Goal: Information Seeking & Learning: Learn about a topic

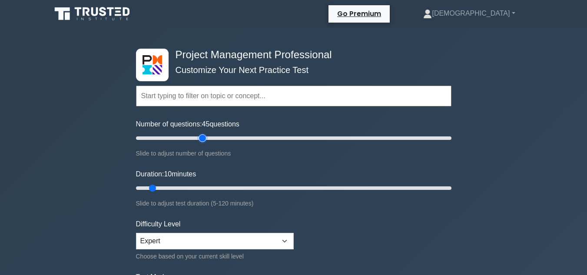
click at [202, 138] on input "Number of questions: 45 questions" at bounding box center [293, 138] width 315 height 10
type input "50"
click at [211, 139] on input "Number of questions: 45 questions" at bounding box center [293, 138] width 315 height 10
click at [245, 189] on input "Duration: 45 minutes" at bounding box center [293, 188] width 315 height 10
click at [287, 190] on input "Duration: 60 minutes" at bounding box center [293, 188] width 315 height 10
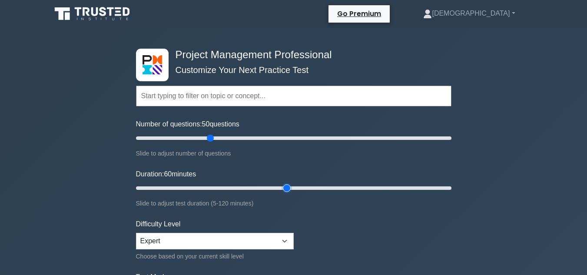
click at [291, 189] on input "Duration: 60 minutes" at bounding box center [293, 188] width 315 height 10
type input "65"
click at [295, 189] on input "Duration: 65 minutes" at bounding box center [293, 188] width 315 height 10
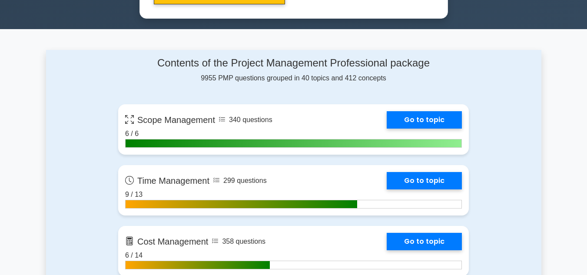
scroll to position [567, 0]
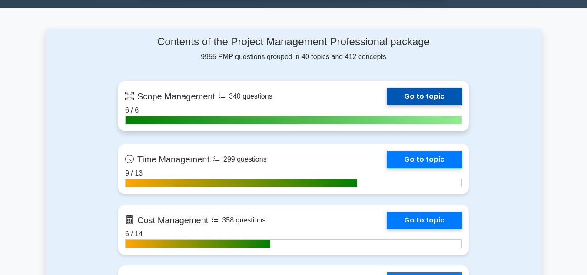
click at [431, 90] on link "Go to topic" at bounding box center [424, 96] width 75 height 17
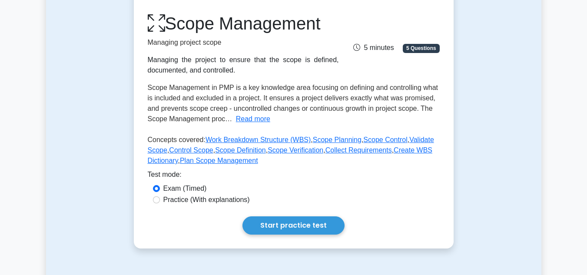
scroll to position [110, 0]
click at [251, 119] on button "Read more" at bounding box center [253, 118] width 34 height 10
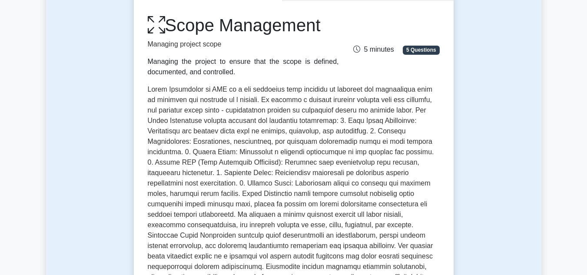
click at [507, 110] on div "Test Flashcards Scope Management Managing project scope Managing the project to…" at bounding box center [293, 207] width 495 height 503
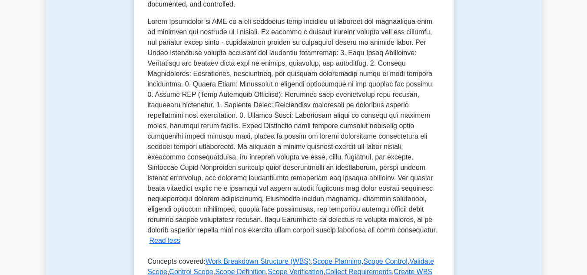
scroll to position [180, 0]
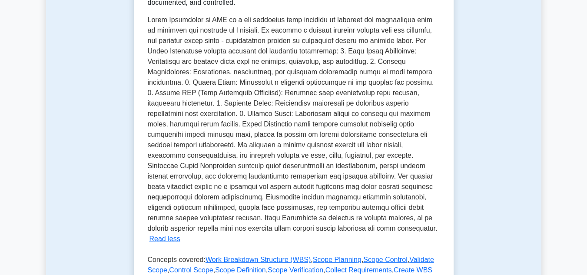
click at [486, 153] on div "Test Flashcards Scope Management Managing project scope Managing the project to…" at bounding box center [293, 137] width 495 height 503
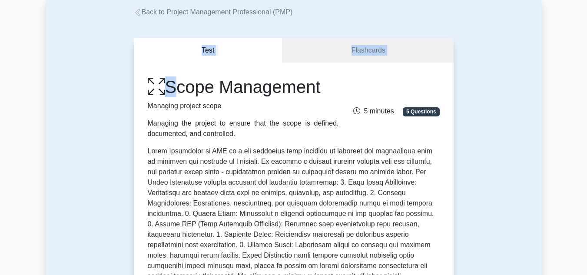
scroll to position [41, 0]
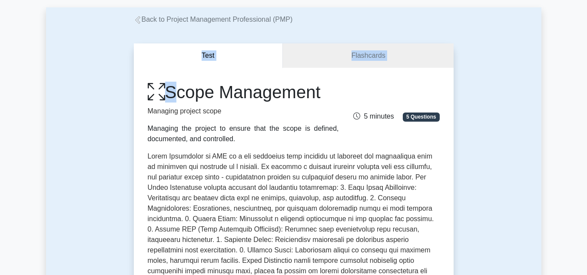
drag, startPoint x: 171, startPoint y: 36, endPoint x: 331, endPoint y: 95, distance: 170.2
click at [331, 95] on h1 "Scope Management" at bounding box center [243, 92] width 191 height 21
copy h1 "Scope Management"
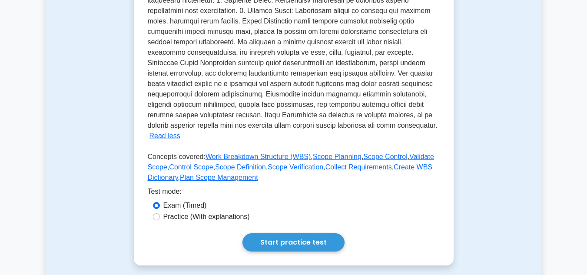
scroll to position [274, 0]
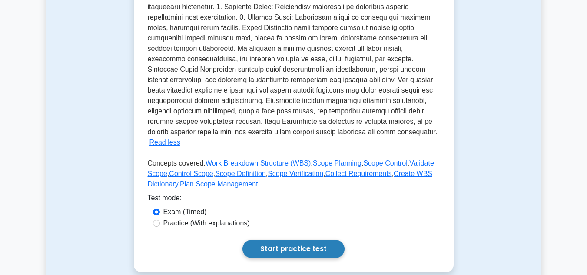
click at [309, 240] on link "Start practice test" at bounding box center [293, 249] width 102 height 18
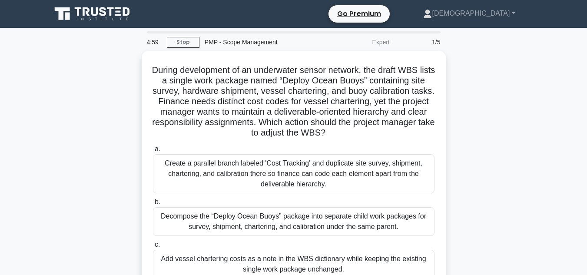
click at [456, 181] on div "During development of an underwater sensor network, the draft WBS lists a singl…" at bounding box center [293, 197] width 495 height 293
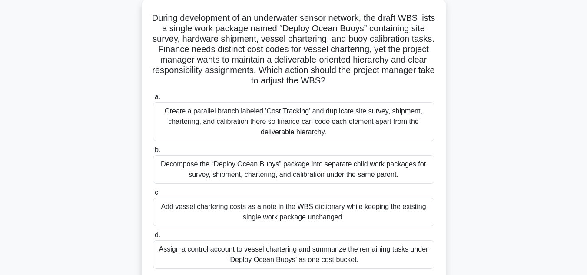
scroll to position [70, 0]
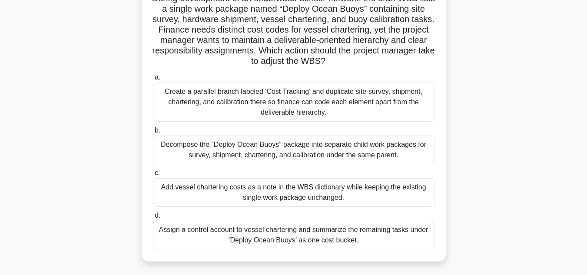
click at [352, 102] on div "Create a parallel branch labeled 'Cost Tracking' and duplicate site survey, shi…" at bounding box center [294, 102] width 282 height 39
click at [153, 80] on input "a. Create a parallel branch labeled 'Cost Tracking' and duplicate site survey, …" at bounding box center [153, 78] width 0 height 6
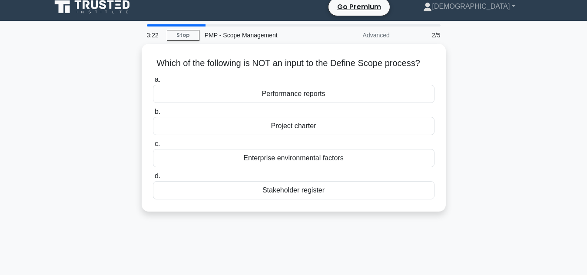
scroll to position [0, 0]
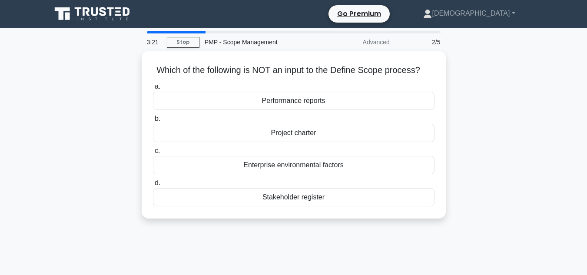
click at [461, 116] on div "Which of the following is NOT an input to the Define Scope process? .spinner_0X…" at bounding box center [293, 140] width 495 height 178
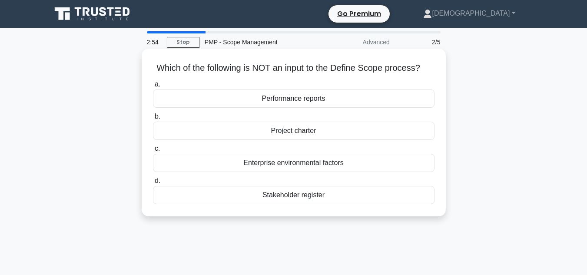
click at [363, 128] on div "Project charter" at bounding box center [294, 131] width 282 height 18
click at [153, 119] on input "b. Project charter" at bounding box center [153, 117] width 0 height 6
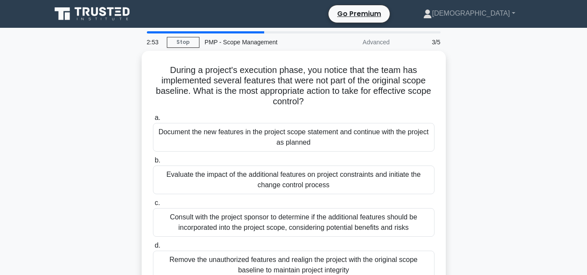
click at [468, 130] on div "During a project's execution phase, you notice that the team has implemented se…" at bounding box center [293, 176] width 495 height 251
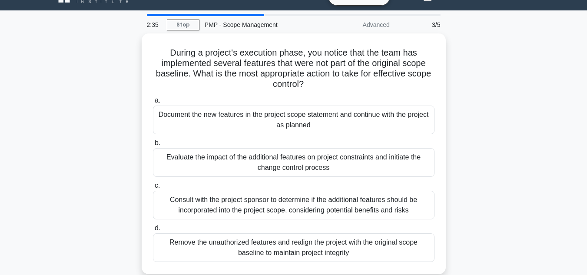
scroll to position [52, 0]
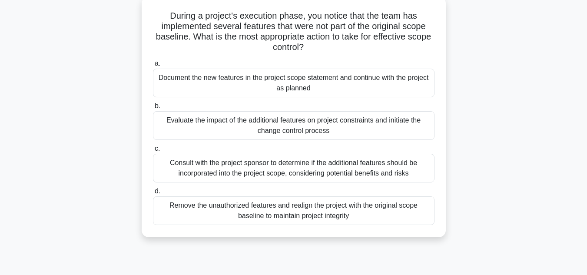
click at [329, 131] on div "Evaluate the impact of the additional features on project constraints and initi…" at bounding box center [294, 125] width 282 height 29
click at [153, 109] on input "b. Evaluate the impact of the additional features on project constraints and in…" at bounding box center [153, 106] width 0 height 6
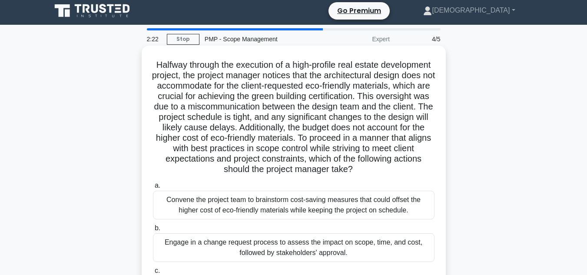
scroll to position [0, 0]
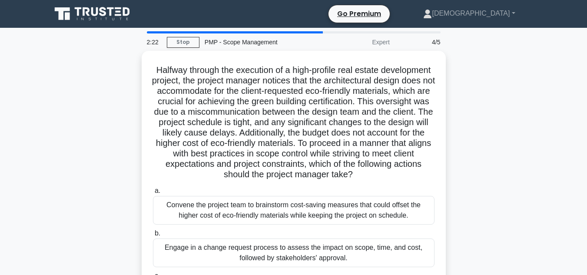
click at [470, 118] on div "Halfway through the execution of a high-profile real estate development project…" at bounding box center [293, 213] width 495 height 324
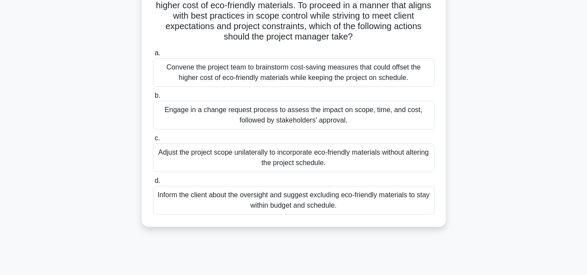
scroll to position [139, 0]
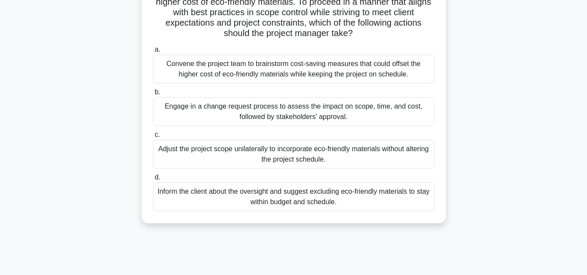
click at [365, 117] on div "Engage in a change request process to assess the impact on scope, time, and cos…" at bounding box center [294, 111] width 282 height 29
click at [153, 95] on input "b. Engage in a change request process to assess the impact on scope, time, and …" at bounding box center [153, 93] width 0 height 6
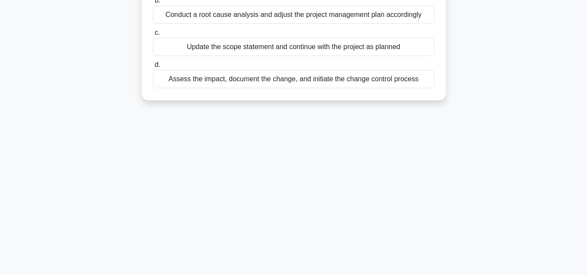
scroll to position [3, 0]
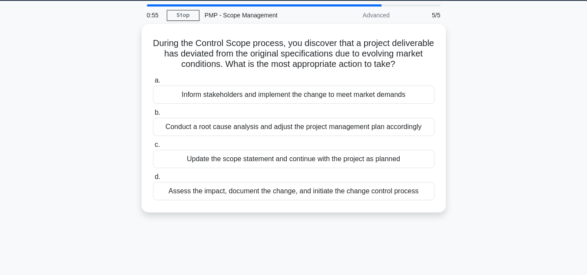
click at [481, 91] on div "During the Control Scope process, you discover that a project deliverable has d…" at bounding box center [293, 123] width 495 height 199
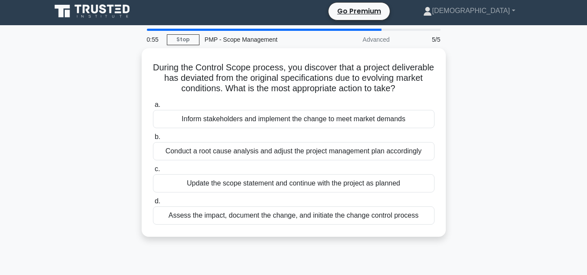
scroll to position [0, 0]
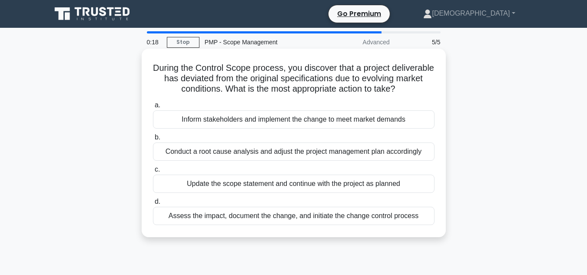
click at [378, 223] on div "Assess the impact, document the change, and initiate the change control process" at bounding box center [294, 216] width 282 height 18
click at [153, 205] on input "d. Assess the impact, document the change, and initiate the change control proc…" at bounding box center [153, 202] width 0 height 6
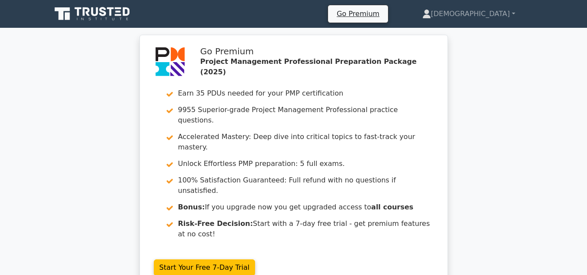
click at [491, 191] on div "Go Premium Project Management Professional Preparation Package (2025) Earn 35 P…" at bounding box center [293, 168] width 587 height 266
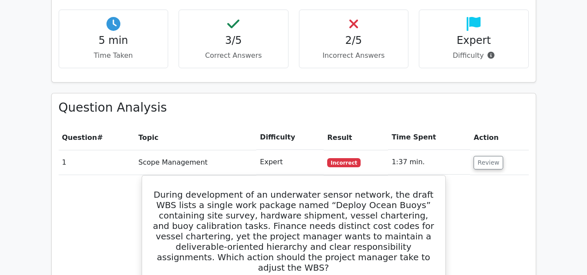
scroll to position [539, 0]
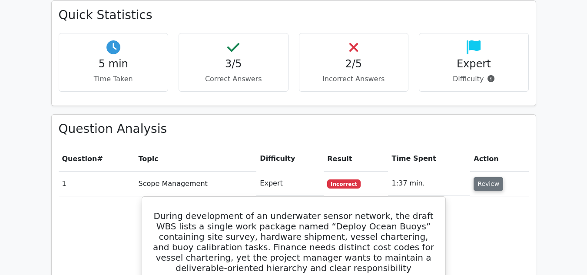
click at [488, 177] on button "Review" at bounding box center [489, 183] width 30 height 13
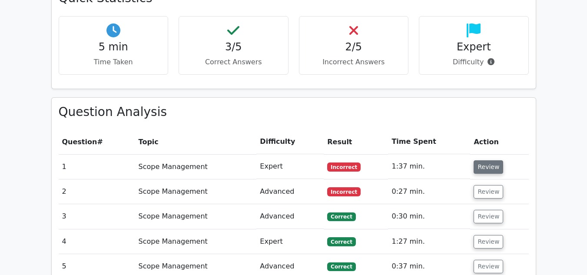
scroll to position [556, 0]
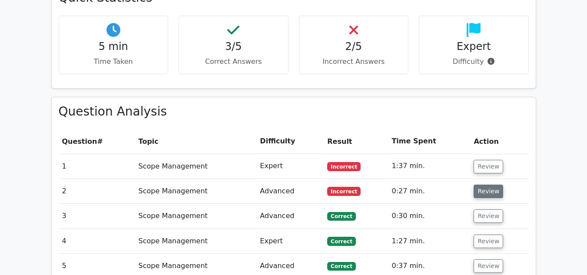
click at [484, 185] on button "Review" at bounding box center [489, 191] width 30 height 13
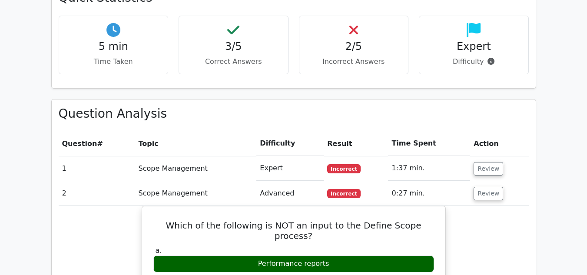
click at [557, 213] on main "Go Premium Project Management Professional Preparation Package (2025) Earn 35 P…" at bounding box center [293, 247] width 587 height 1550
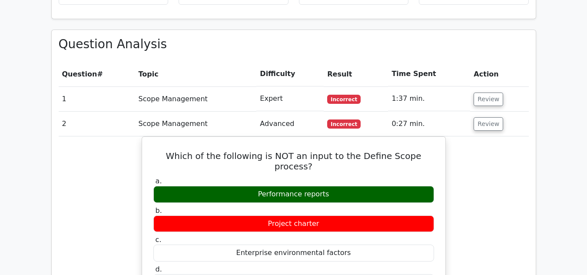
scroll to position [643, 0]
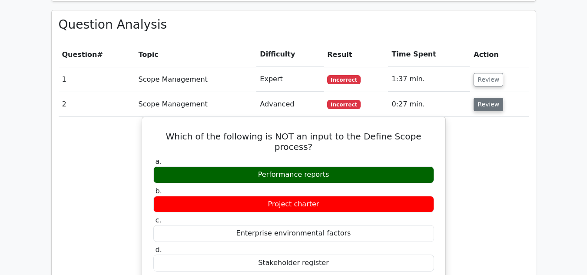
click at [485, 98] on button "Review" at bounding box center [489, 104] width 30 height 13
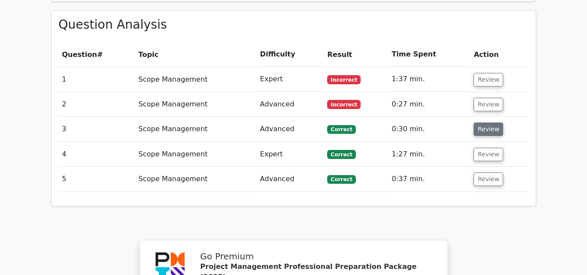
click at [489, 123] on button "Review" at bounding box center [489, 129] width 30 height 13
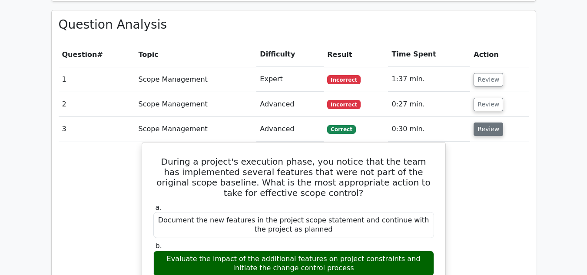
click at [489, 123] on button "Review" at bounding box center [489, 129] width 30 height 13
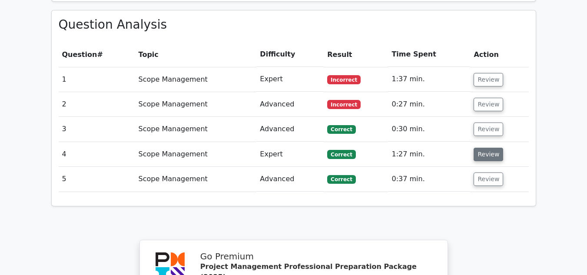
click at [485, 148] on button "Review" at bounding box center [489, 154] width 30 height 13
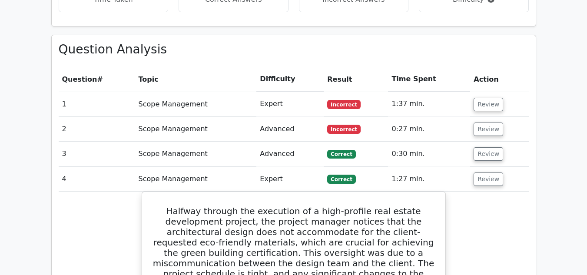
scroll to position [608, 0]
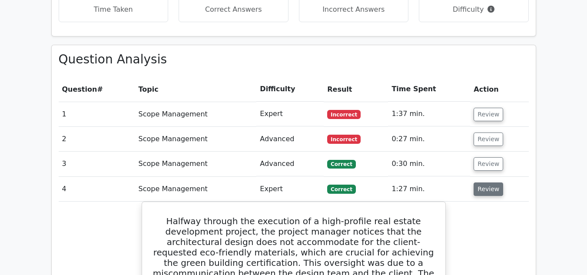
click at [485, 182] on button "Review" at bounding box center [489, 188] width 30 height 13
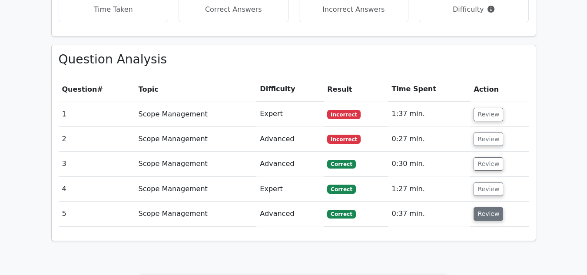
click at [488, 207] on button "Review" at bounding box center [489, 213] width 30 height 13
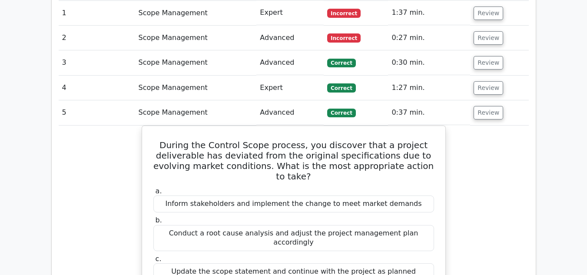
scroll to position [713, 0]
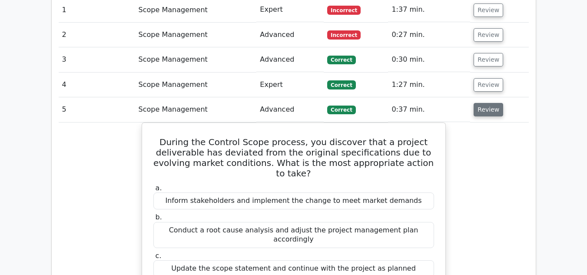
click at [477, 103] on button "Review" at bounding box center [489, 109] width 30 height 13
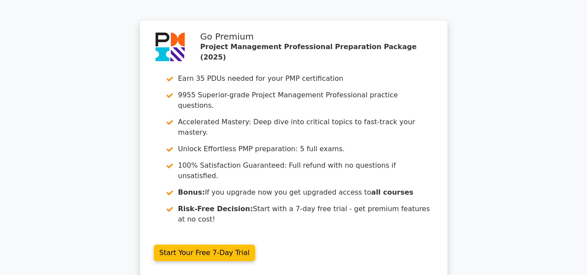
scroll to position [867, 0]
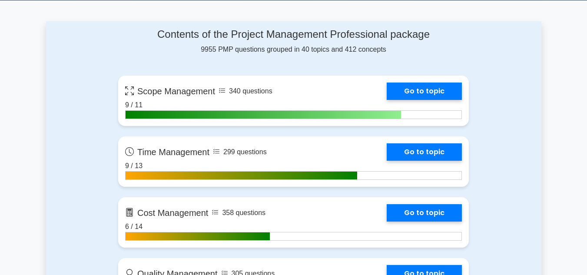
scroll to position [581, 0]
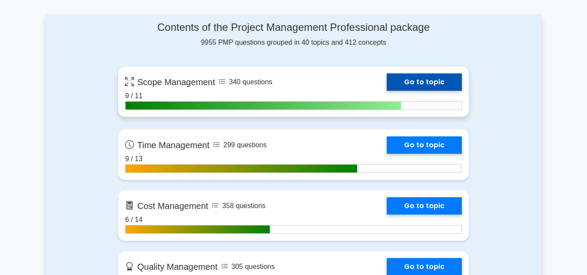
click at [425, 79] on link "Go to topic" at bounding box center [424, 81] width 75 height 17
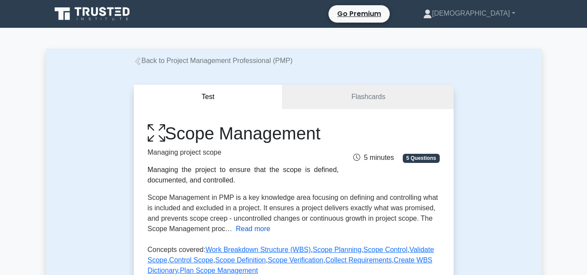
click at [254, 228] on button "Read more" at bounding box center [253, 229] width 34 height 10
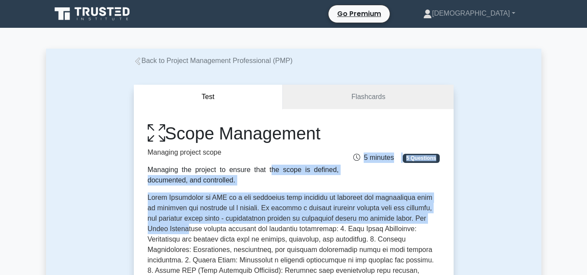
drag, startPoint x: 149, startPoint y: 167, endPoint x: 192, endPoint y: 231, distance: 77.1
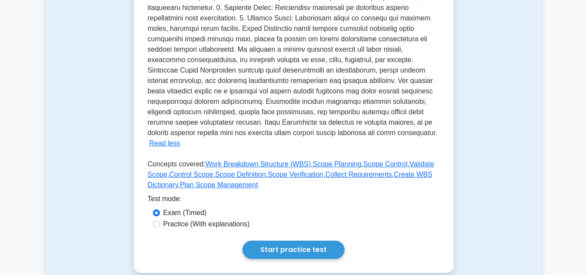
scroll to position [212, 0]
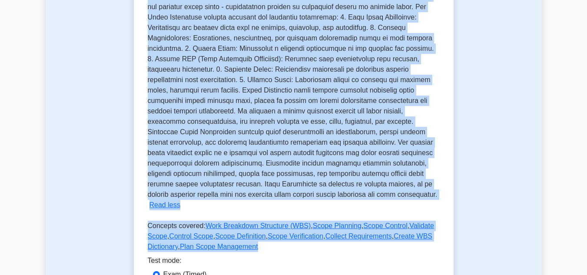
drag, startPoint x: 149, startPoint y: 172, endPoint x: 257, endPoint y: 238, distance: 126.7
click at [257, 238] on div "Scope Management Managing project scope Managing the project to ensure that the…" at bounding box center [294, 83] width 292 height 344
copy div "Managing the project to ensure that the scope is defined, documented, and contr…"
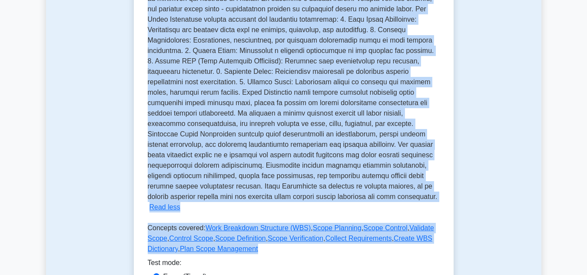
click at [540, 166] on div "Test Flashcards Scope Management Managing project scope Managing the project to…" at bounding box center [293, 105] width 495 height 503
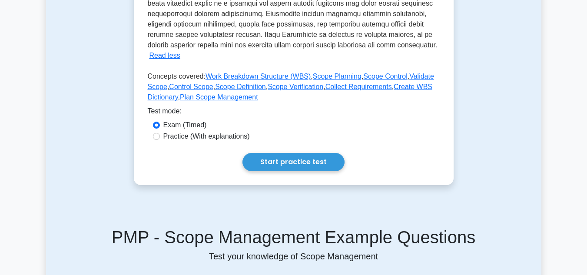
scroll to position [365, 0]
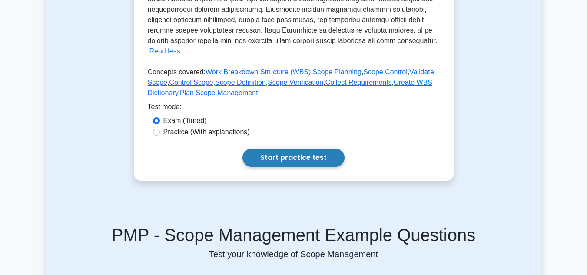
click at [290, 149] on link "Start practice test" at bounding box center [293, 158] width 102 height 18
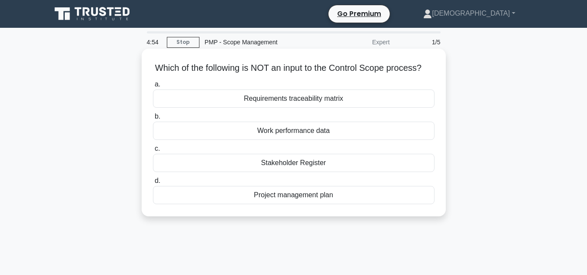
drag, startPoint x: 157, startPoint y: 66, endPoint x: 377, endPoint y: 216, distance: 266.1
click at [377, 213] on div "Which of the following is NOT an input to the Control Scope process? .spinner_0…" at bounding box center [293, 132] width 297 height 161
copy div "Which of the following is NOT an input to the Control Scope process? .spinner_0…"
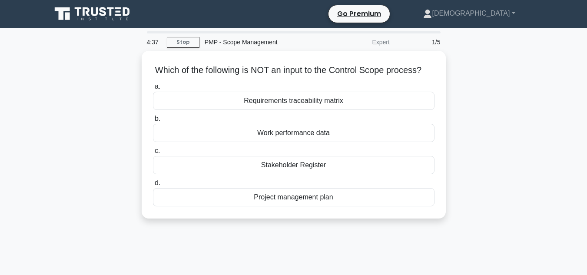
click at [509, 146] on div "Which of the following is NOT an input to the Control Scope process? .spinner_0…" at bounding box center [293, 140] width 495 height 178
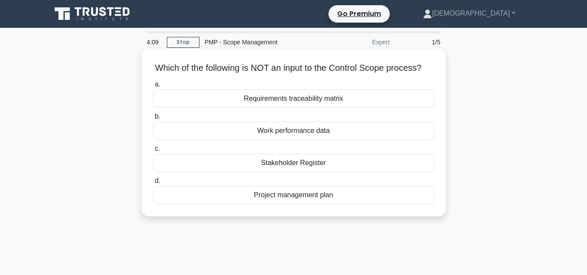
click at [342, 140] on div "Work performance data" at bounding box center [294, 131] width 282 height 18
click at [153, 119] on input "b. Work performance data" at bounding box center [153, 117] width 0 height 6
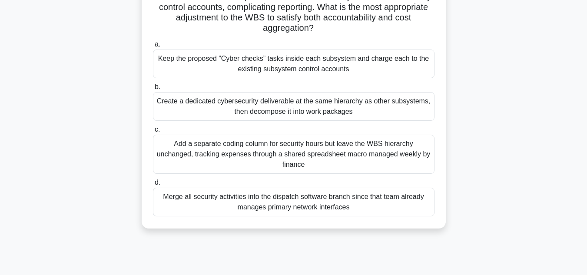
scroll to position [194, 0]
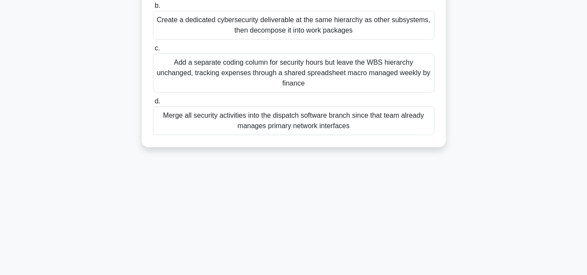
drag, startPoint x: 162, startPoint y: 67, endPoint x: 353, endPoint y: 132, distance: 201.4
click at [353, 132] on div "While finalizing the WBS for a campus micro-grid project, the team discovers th…" at bounding box center [293, 1] width 297 height 286
copy div "While finalizing the WBS for a campus micro-grid project, the team discovers th…"
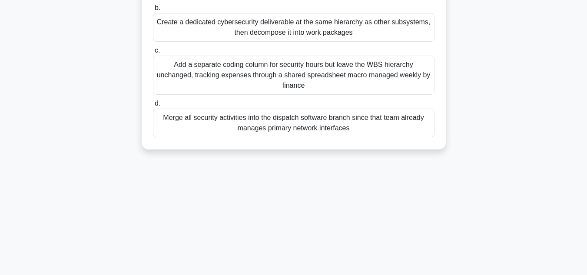
scroll to position [0, 0]
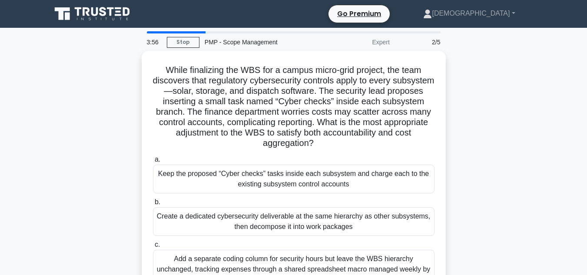
click at [553, 72] on main "3:56 Stop PMP - Scope Management Expert 2/5 While finalizing the WBS for a camp…" at bounding box center [293, 248] width 587 height 441
click at [553, 72] on main "3:52 Stop PMP - Scope Management Expert 2/5 While finalizing the WBS for a camp…" at bounding box center [293, 248] width 587 height 441
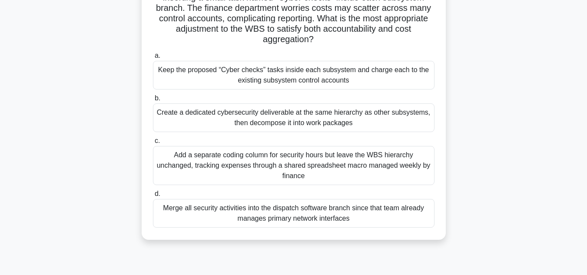
scroll to position [104, 0]
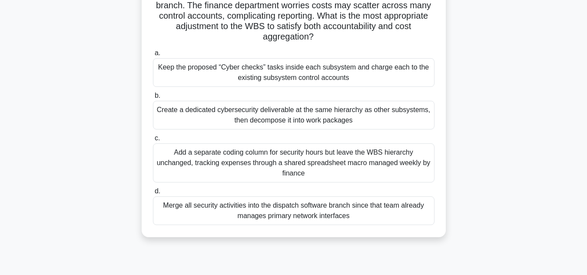
click at [401, 107] on div "Create a dedicated cybersecurity deliverable at the same hierarchy as other sub…" at bounding box center [294, 115] width 282 height 29
click at [153, 99] on input "b. Create a dedicated cybersecurity deliverable at the same hierarchy as other …" at bounding box center [153, 96] width 0 height 6
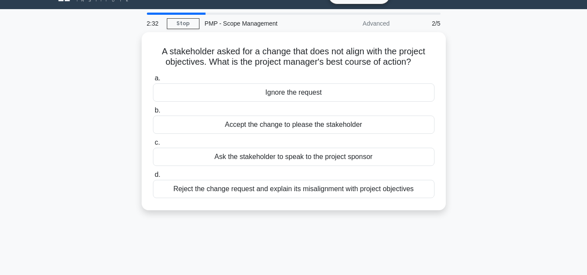
scroll to position [0, 0]
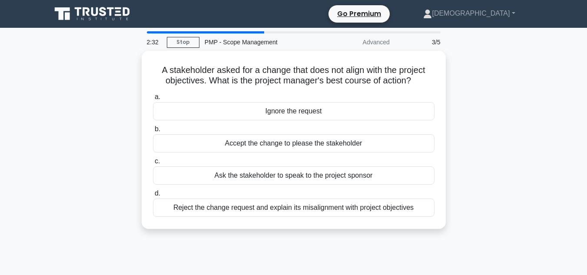
click at [477, 122] on div "A stakeholder asked for a change that does not align with the project objective…" at bounding box center [293, 145] width 495 height 189
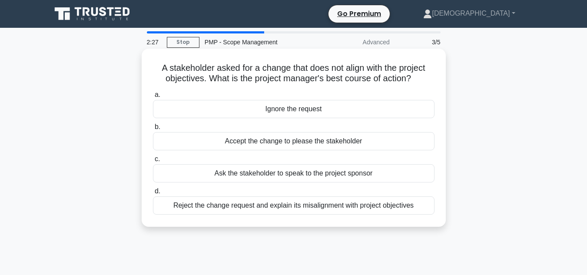
drag, startPoint x: 158, startPoint y: 66, endPoint x: 420, endPoint y: 206, distance: 296.8
click at [420, 206] on div "A stakeholder asked for a change that does not align with the project objective…" at bounding box center [293, 137] width 297 height 171
copy div "A stakeholder asked for a change that does not align with the project objective…"
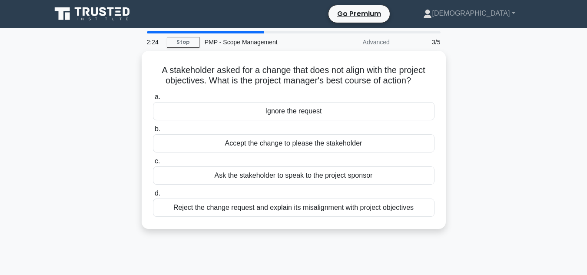
click at [506, 205] on div "A stakeholder asked for a change that does not align with the project objective…" at bounding box center [293, 145] width 495 height 189
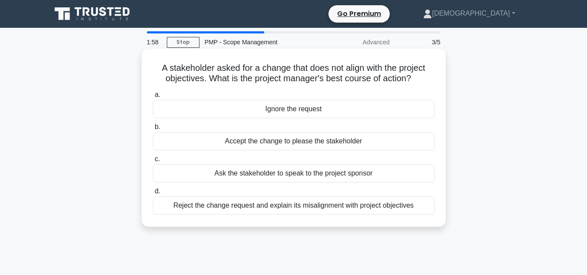
click at [380, 172] on div "Ask the stakeholder to speak to the project sponsor" at bounding box center [294, 173] width 282 height 18
click at [153, 162] on input "c. Ask the stakeholder to speak to the project sponsor" at bounding box center [153, 159] width 0 height 6
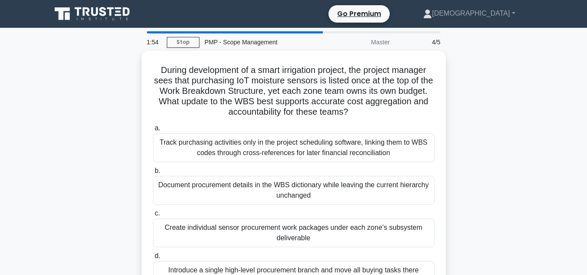
click at [494, 103] on div "During development of a smart irrigation project, the project manager sees that…" at bounding box center [293, 176] width 495 height 251
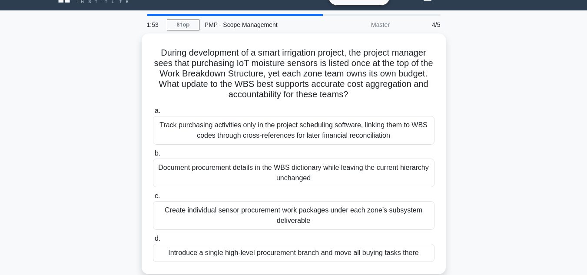
scroll to position [35, 0]
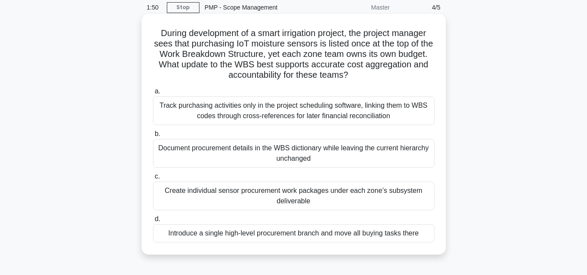
drag, startPoint x: 156, startPoint y: 33, endPoint x: 424, endPoint y: 235, distance: 335.7
click at [424, 235] on div "During development of a smart irrigation project, the project manager sees that…" at bounding box center [293, 134] width 297 height 234
copy div "During development of a smart irrigation project, the project manager sees that…"
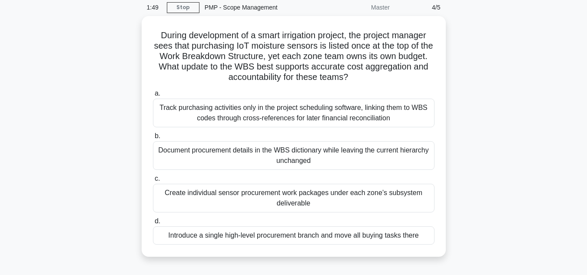
click at [530, 231] on div "During development of a smart irrigation project, the project manager sees that…" at bounding box center [293, 141] width 495 height 251
click at [465, 236] on div "During development of a smart irrigation project, the project manager sees that…" at bounding box center [293, 141] width 495 height 251
click at [500, 194] on div "During development of a smart irrigation project, the project manager sees that…" at bounding box center [293, 141] width 495 height 251
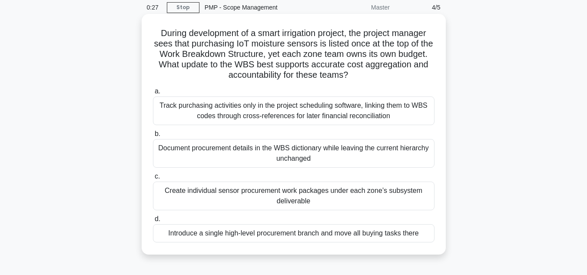
click at [331, 154] on div "Document procurement details in the WBS dictionary while leaving the current hi…" at bounding box center [294, 153] width 282 height 29
click at [153, 137] on input "b. Document procurement details in the WBS dictionary while leaving the current…" at bounding box center [153, 134] width 0 height 6
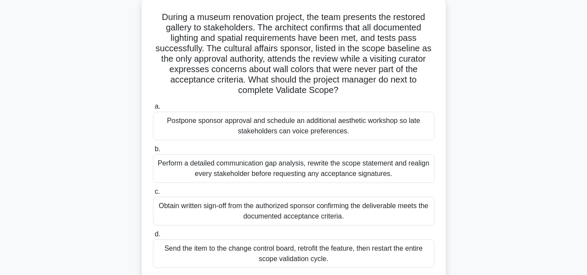
scroll to position [114, 0]
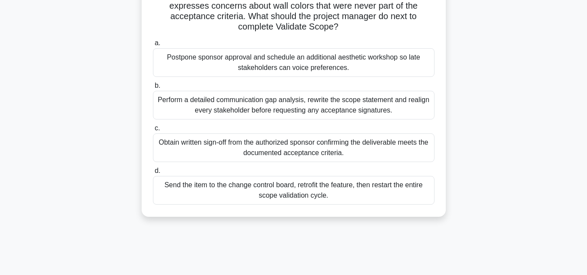
drag, startPoint x: 157, startPoint y: 66, endPoint x: 357, endPoint y: 186, distance: 233.1
click at [357, 186] on div "During a museum renovation project, the team presents the restored gallery to s…" at bounding box center [293, 75] width 297 height 275
copy div "During a museum renovation project, the team presents the restored gallery to s…"
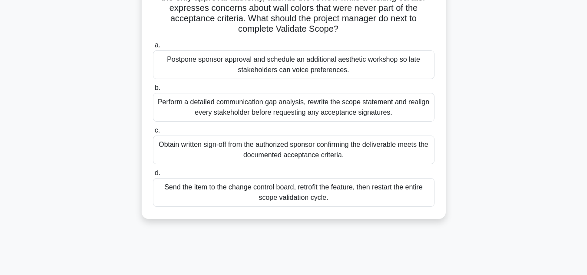
scroll to position [15, 0]
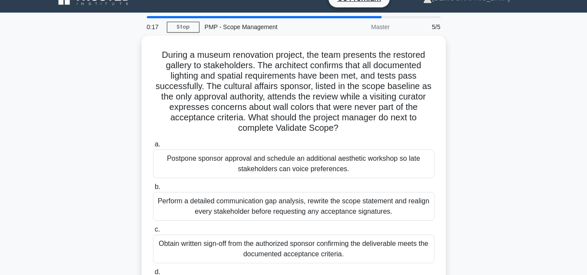
click at [477, 115] on div "During a museum renovation project, the team presents the restored gallery to s…" at bounding box center [293, 182] width 495 height 293
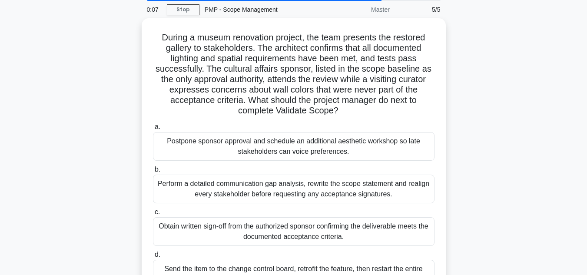
scroll to position [50, 0]
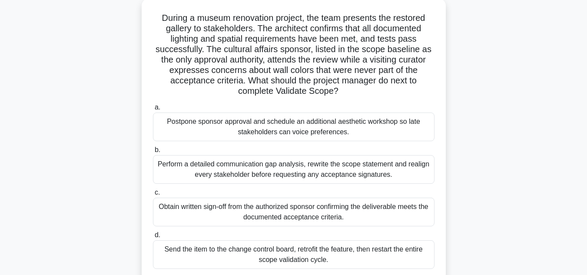
click at [349, 170] on div "Perform a detailed communication gap analysis, rewrite the scope statement and …" at bounding box center [294, 169] width 282 height 29
click at [153, 153] on input "b. Perform a detailed communication gap analysis, rewrite the scope statement a…" at bounding box center [153, 150] width 0 height 6
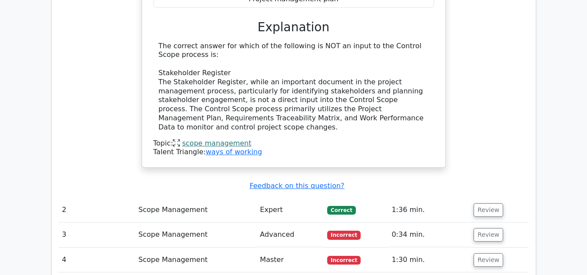
scroll to position [889, 0]
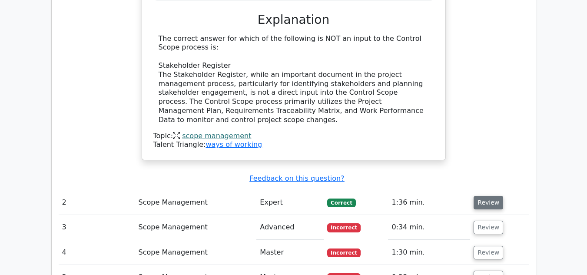
click at [485, 196] on button "Review" at bounding box center [489, 202] width 30 height 13
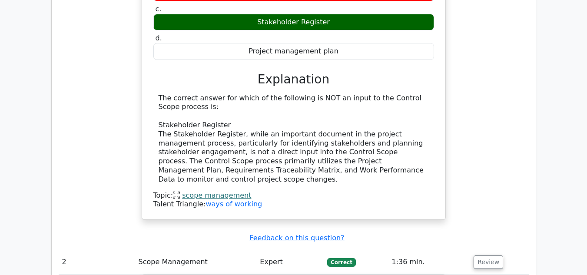
scroll to position [849, 0]
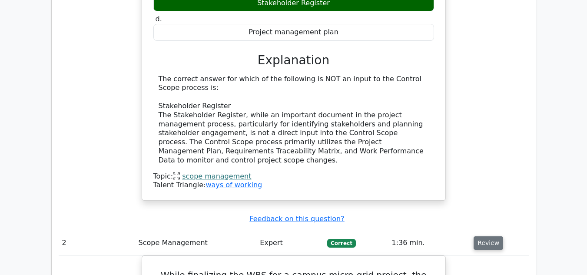
click at [487, 236] on button "Review" at bounding box center [489, 242] width 30 height 13
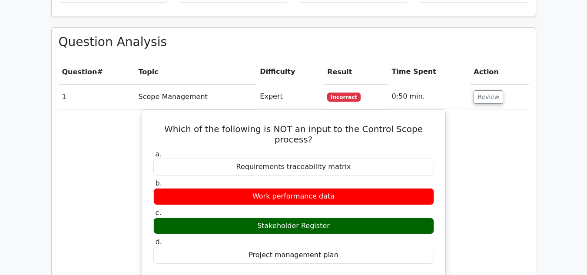
scroll to position [588, 0]
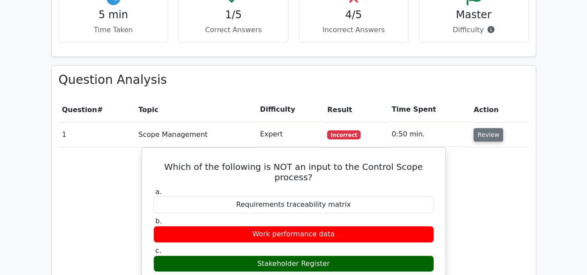
click at [481, 128] on button "Review" at bounding box center [489, 134] width 30 height 13
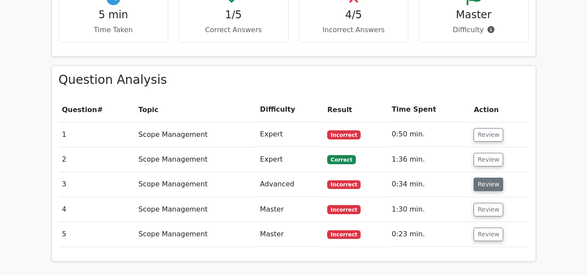
click at [479, 178] on button "Review" at bounding box center [489, 184] width 30 height 13
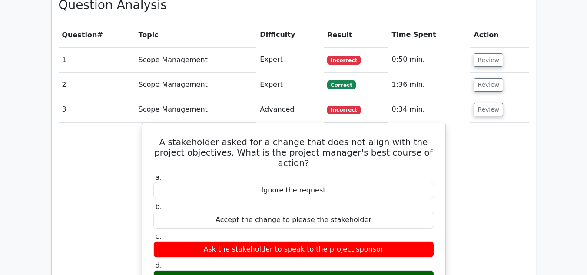
scroll to position [660, 0]
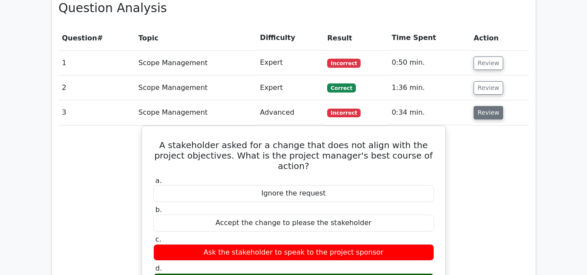
click at [492, 106] on button "Review" at bounding box center [489, 112] width 30 height 13
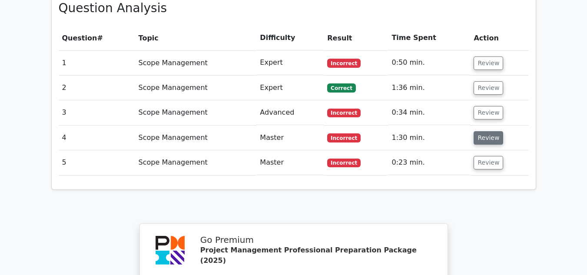
click at [482, 131] on button "Review" at bounding box center [489, 137] width 30 height 13
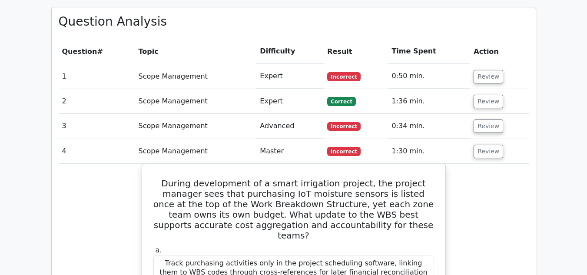
scroll to position [632, 0]
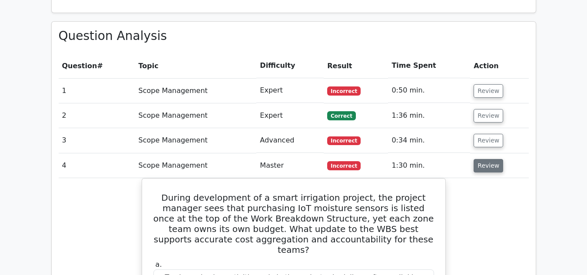
click at [492, 159] on button "Review" at bounding box center [489, 165] width 30 height 13
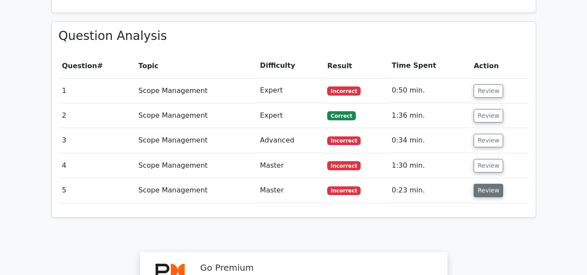
click at [495, 184] on button "Review" at bounding box center [489, 190] width 30 height 13
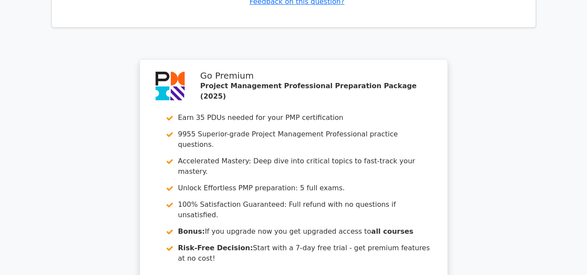
scroll to position [1343, 0]
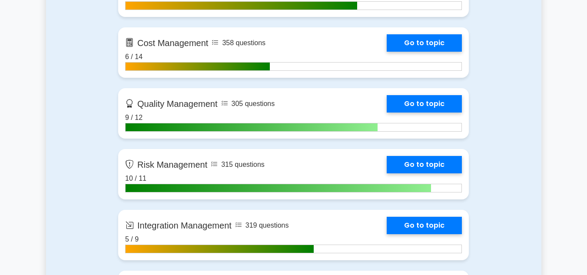
scroll to position [560, 0]
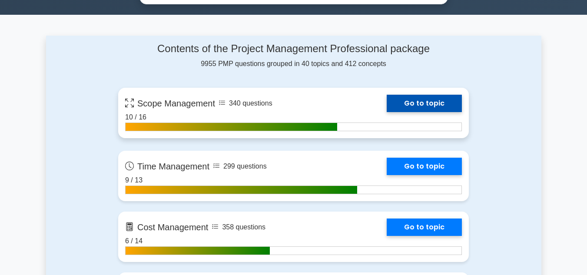
click at [419, 102] on link "Go to topic" at bounding box center [424, 103] width 75 height 17
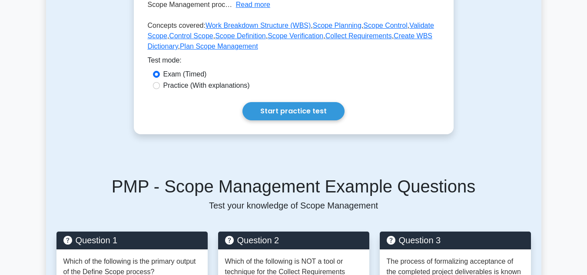
scroll to position [234, 0]
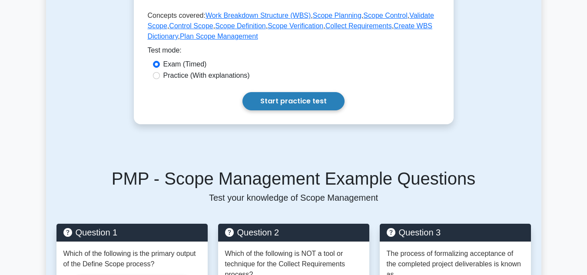
click at [275, 102] on link "Start practice test" at bounding box center [293, 101] width 102 height 18
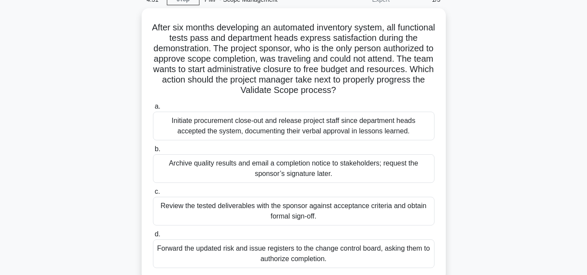
scroll to position [44, 0]
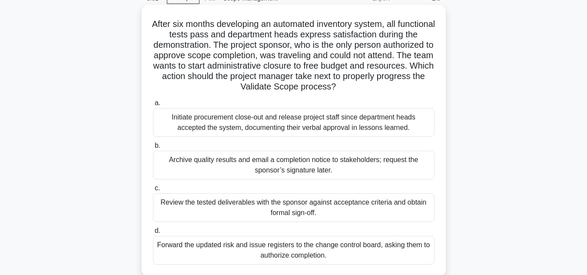
drag, startPoint x: 169, startPoint y: 22, endPoint x: 351, endPoint y: 255, distance: 296.5
click at [351, 255] on div "After six months developing an automated inventory system, all functional tests…" at bounding box center [293, 140] width 297 height 265
copy div "Lorem ips dolors ametconsec ad elitseddo eiusmodte incidi, utl etdolorema aliqu…"
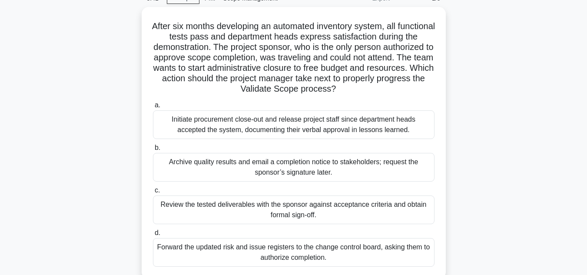
click at [467, 216] on div "After six months developing an automated inventory system, all functional tests…" at bounding box center [293, 148] width 495 height 282
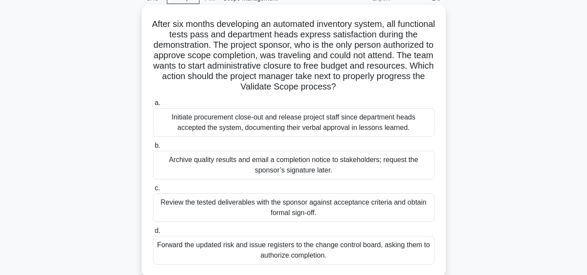
click at [398, 249] on div "Forward the updated risk and issue registers to the change control board, askin…" at bounding box center [294, 250] width 282 height 29
click at [153, 234] on input "d. Forward the updated risk and issue registers to the change control board, as…" at bounding box center [153, 231] width 0 height 6
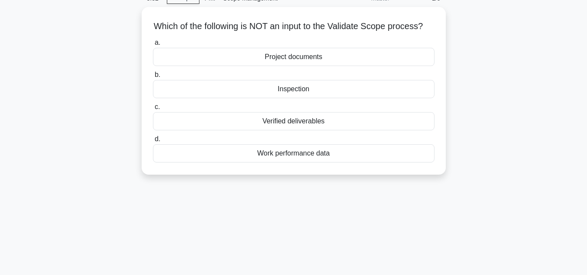
click at [233, 226] on div "3:32 Stop PMP - Scope Management Master 1/5 Which of the following is NOT an in…" at bounding box center [293, 204] width 495 height 434
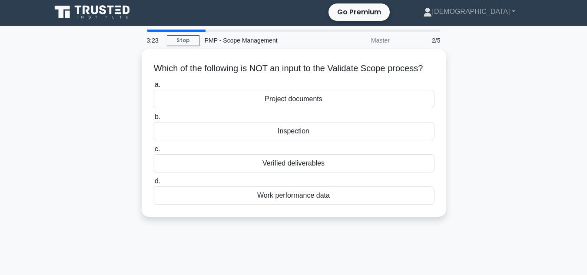
scroll to position [0, 0]
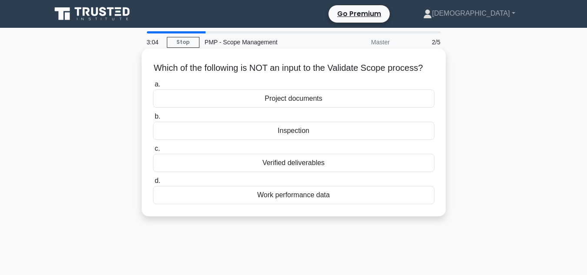
click at [287, 108] on div "Project documents" at bounding box center [294, 99] width 282 height 18
click at [153, 87] on input "a. Project documents" at bounding box center [153, 85] width 0 height 6
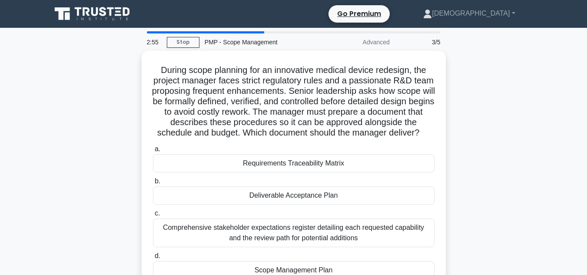
click at [455, 104] on div "During scope planning for an innovative medical device redesign, the project ma…" at bounding box center [293, 176] width 495 height 251
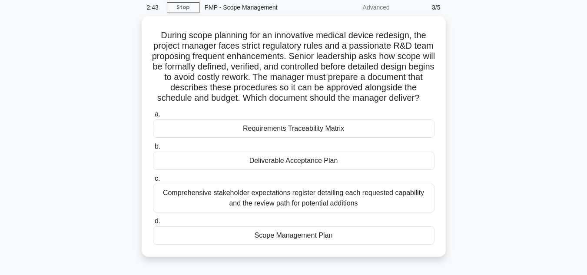
scroll to position [52, 0]
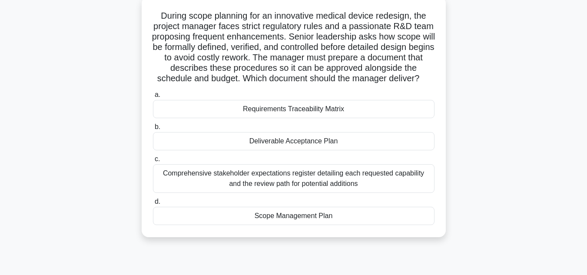
click at [337, 191] on div "Comprehensive stakeholder expectations register detailing each requested capabi…" at bounding box center [294, 178] width 282 height 29
click at [153, 162] on input "c. Comprehensive stakeholder expectations register detailing each requested cap…" at bounding box center [153, 159] width 0 height 6
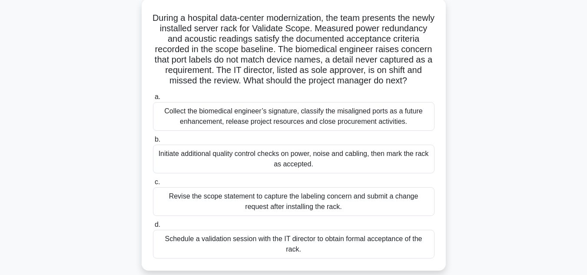
click at [499, 158] on div "During a hospital data-center modernization, the team presents the newly instal…" at bounding box center [293, 140] width 495 height 282
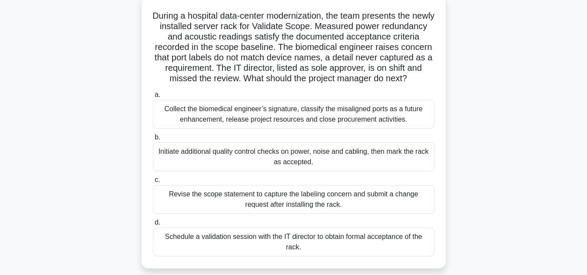
click at [406, 246] on div "Schedule a validation session with the IT director to obtain formal acceptance …" at bounding box center [294, 242] width 282 height 29
click at [153, 225] on input "d. Schedule a validation session with the IT director to obtain formal acceptan…" at bounding box center [153, 223] width 0 height 6
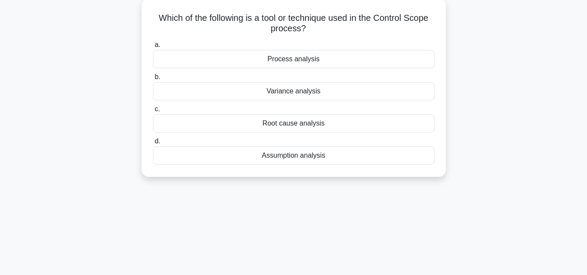
scroll to position [0, 0]
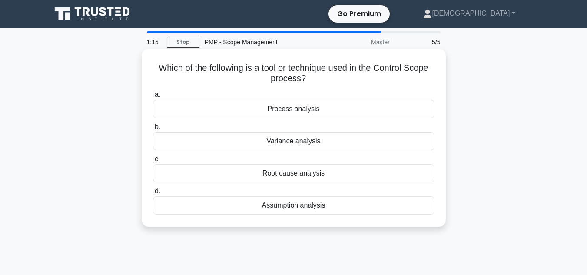
click at [319, 142] on div "Variance analysis" at bounding box center [294, 141] width 282 height 18
click at [153, 130] on input "b. Variance analysis" at bounding box center [153, 127] width 0 height 6
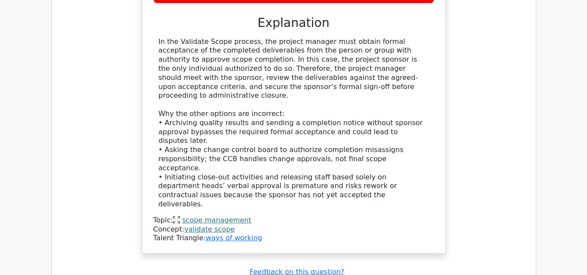
scroll to position [1151, 0]
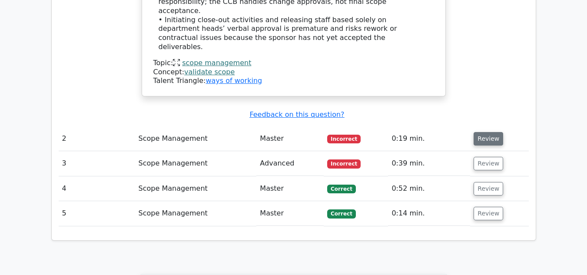
click at [476, 132] on button "Review" at bounding box center [489, 138] width 30 height 13
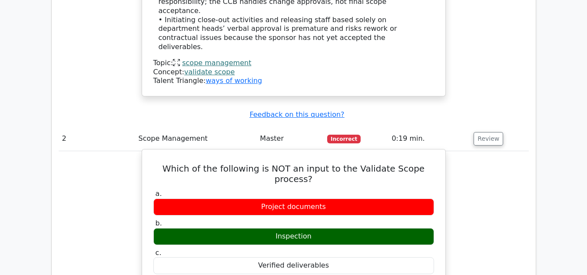
drag, startPoint x: 156, startPoint y: 70, endPoint x: 358, endPoint y: 186, distance: 232.7
copy div "Which of the following is NOT an input to the Validate Scope process? a. Projec…"
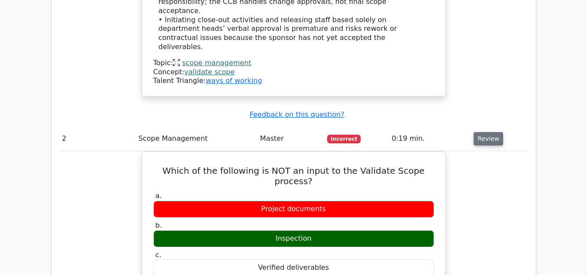
click at [489, 132] on button "Review" at bounding box center [489, 138] width 30 height 13
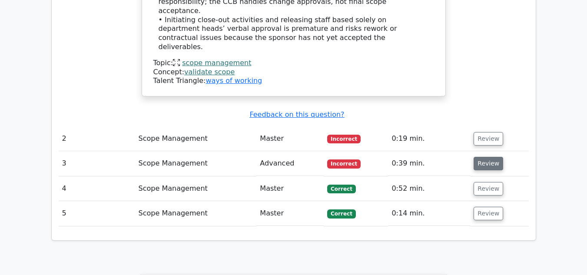
click at [487, 157] on button "Review" at bounding box center [489, 163] width 30 height 13
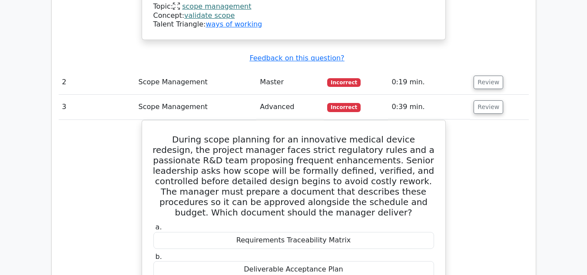
scroll to position [1206, 0]
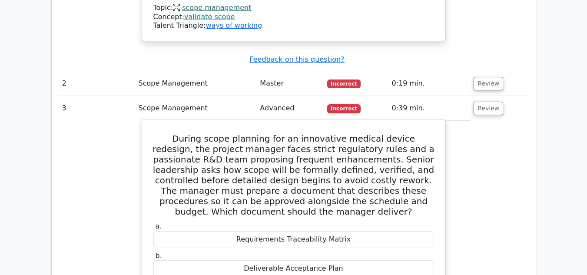
drag, startPoint x: 156, startPoint y: 42, endPoint x: 336, endPoint y: 237, distance: 265.7
copy div "During scope planning for an innovative medical device redesign, the project ma…"
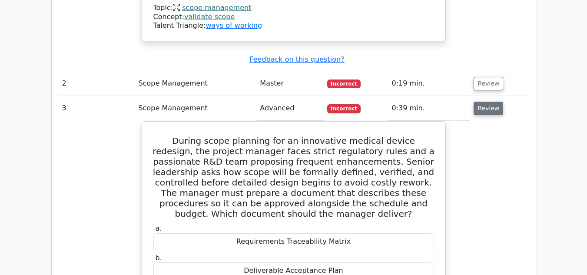
click at [479, 102] on button "Review" at bounding box center [489, 108] width 30 height 13
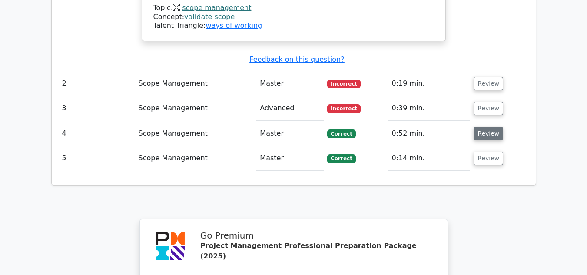
click at [487, 127] on button "Review" at bounding box center [489, 133] width 30 height 13
click at [481, 127] on button "Review" at bounding box center [489, 133] width 30 height 13
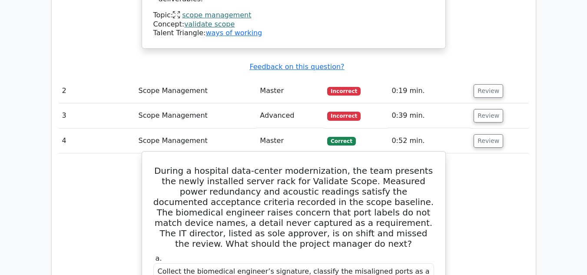
scroll to position [1180, 0]
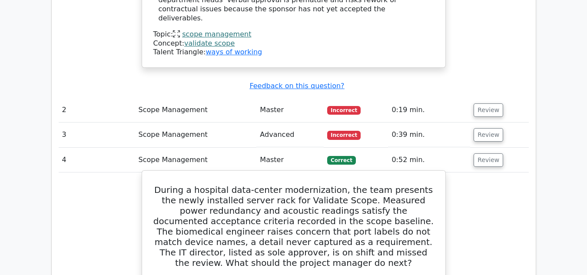
drag, startPoint x: 317, startPoint y: 149, endPoint x: 154, endPoint y: 95, distance: 171.5
copy div "Loremi d sitametc adip-elitse doeiusmodtemp, inc utla etdolore mag aliqu enimad…"
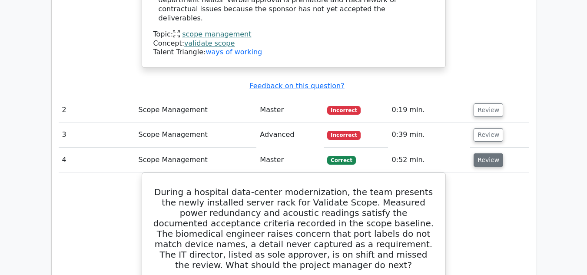
click at [482, 153] on button "Review" at bounding box center [489, 159] width 30 height 13
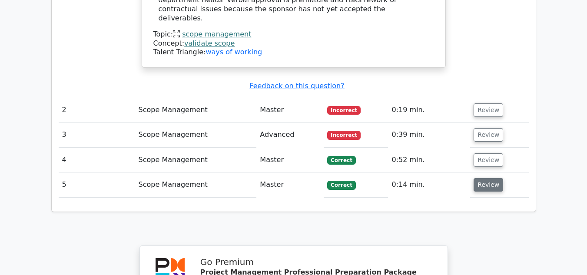
click at [482, 178] on button "Review" at bounding box center [489, 184] width 30 height 13
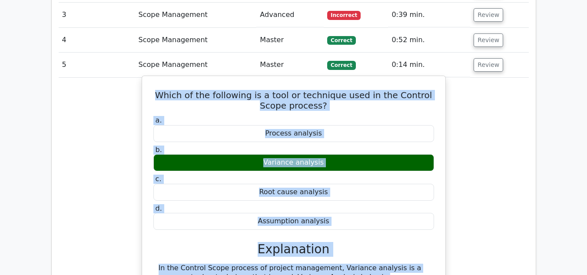
scroll to position [1305, 0]
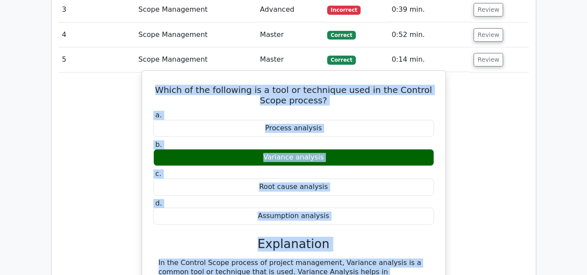
drag, startPoint x: 154, startPoint y: 119, endPoint x: 331, endPoint y: 116, distance: 176.8
click at [331, 116] on div "Which of the following is a tool or technique used in the Control Scope process…" at bounding box center [294, 241] width 296 height 334
copy div "Which of the following is a tool or technique used in the Control Scope process…"
